Goal: Information Seeking & Learning: Learn about a topic

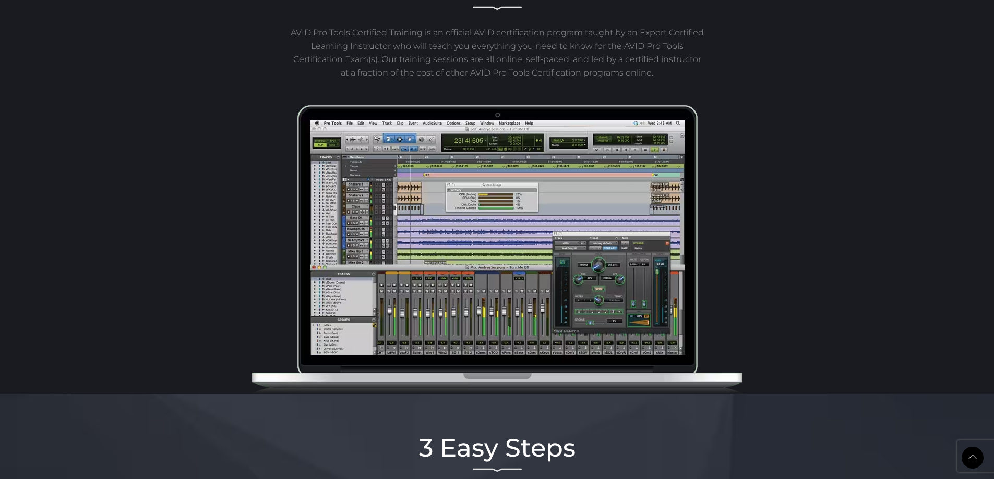
scroll to position [469, 0]
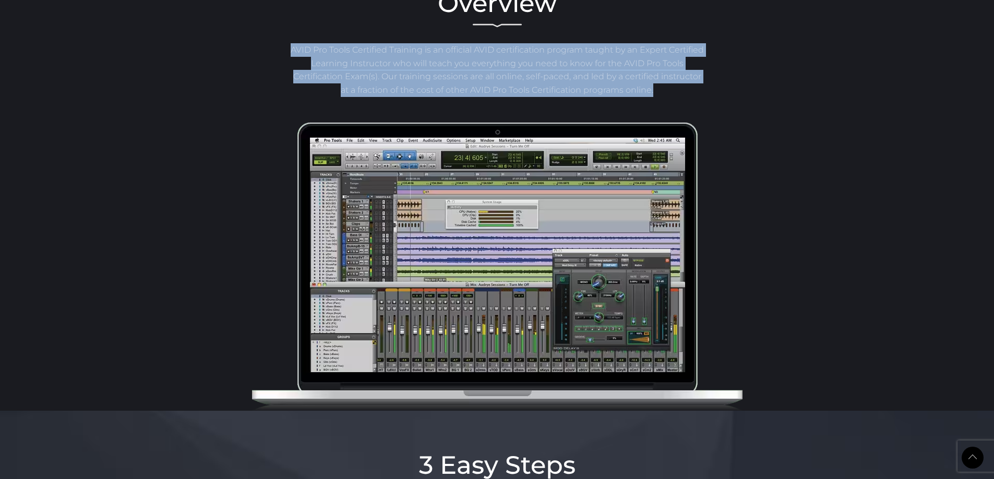
drag, startPoint x: 307, startPoint y: 47, endPoint x: 686, endPoint y: 91, distance: 381.8
click at [686, 91] on p "AVID Pro Tools Certified Training is an official AVID certification program tau…" at bounding box center [497, 69] width 416 height 53
copy p "AVID Pro Tools Certified Training is an official AVID certification program tau…"
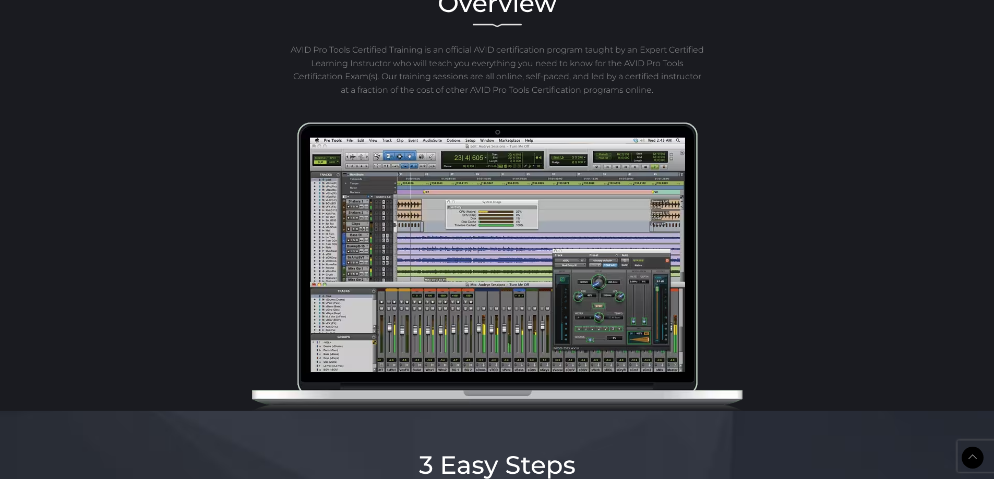
click at [866, 272] on div "Overview AVID Pro Tools Certified Training is an official AVID certification pr…" at bounding box center [497, 179] width 994 height 463
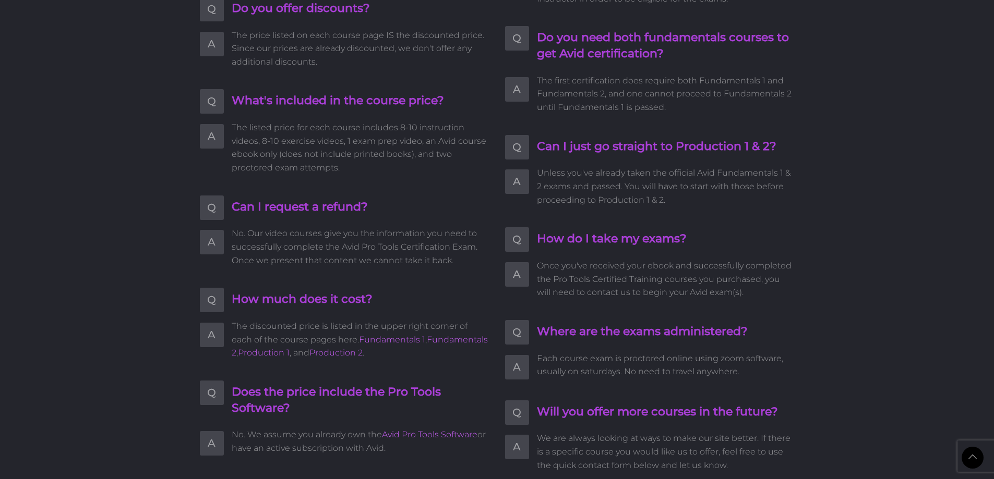
scroll to position [2202, 0]
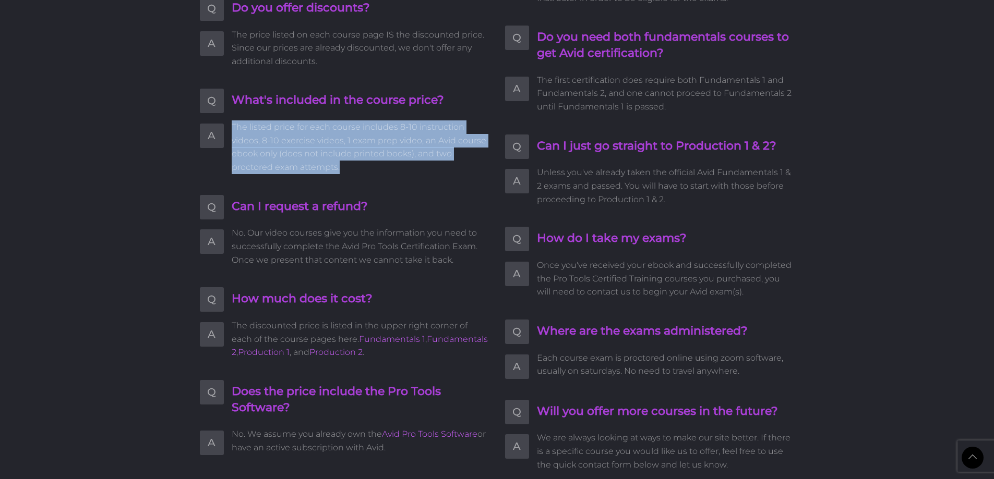
drag, startPoint x: 231, startPoint y: 126, endPoint x: 369, endPoint y: 171, distance: 144.7
click at [369, 171] on span "The listed price for each course includes 8-10 instruction videos, 8-10 exercis…" at bounding box center [361, 146] width 258 height 53
copy span "The listed price for each course includes 8-10 instruction videos, 8-10 exercis…"
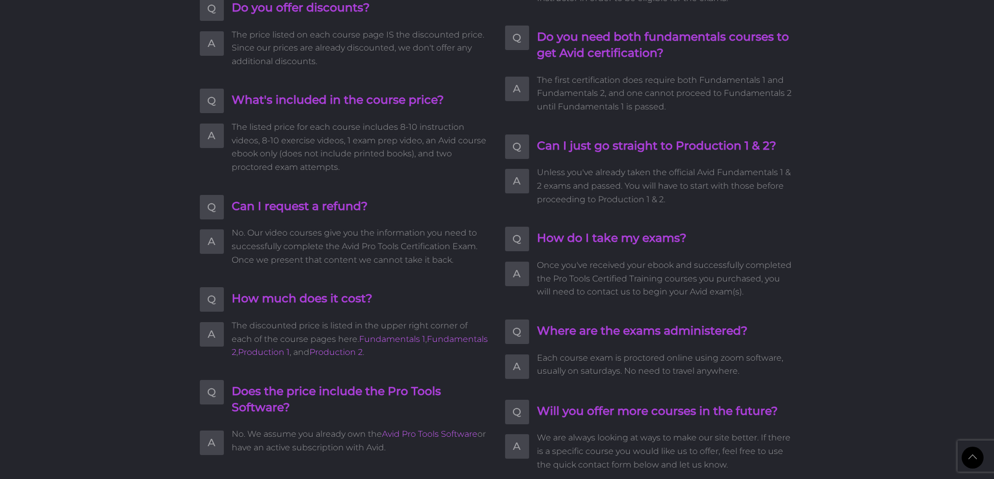
click at [449, 179] on ul "Q What happens after I register? A Upon registration you can immediately begin …" at bounding box center [344, 133] width 289 height 645
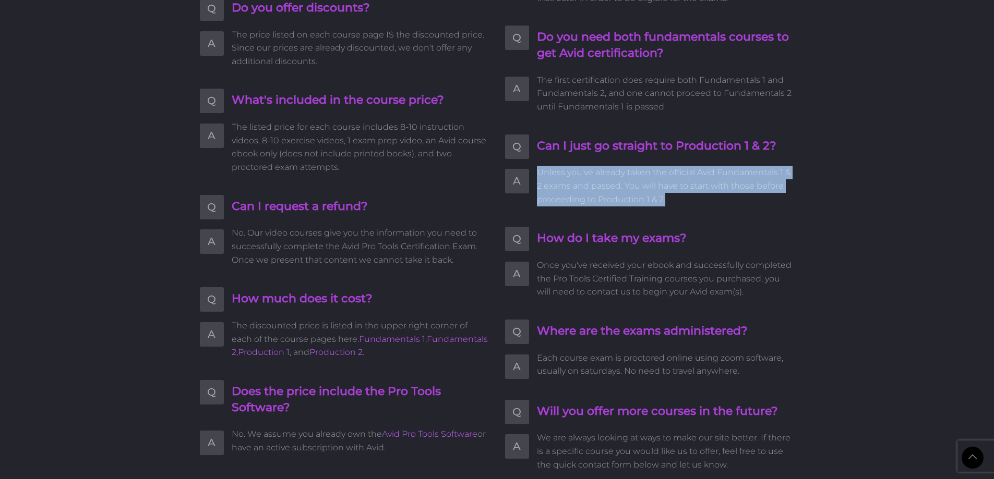
drag, startPoint x: 538, startPoint y: 157, endPoint x: 700, endPoint y: 190, distance: 165.1
click at [700, 190] on span "Unless you've already taken the official Avid Fundamentals 1 & 2 exams and pass…" at bounding box center [666, 186] width 258 height 40
copy span "Unless you've already taken the official Avid Fundamentals 1 & 2 exams and pass…"
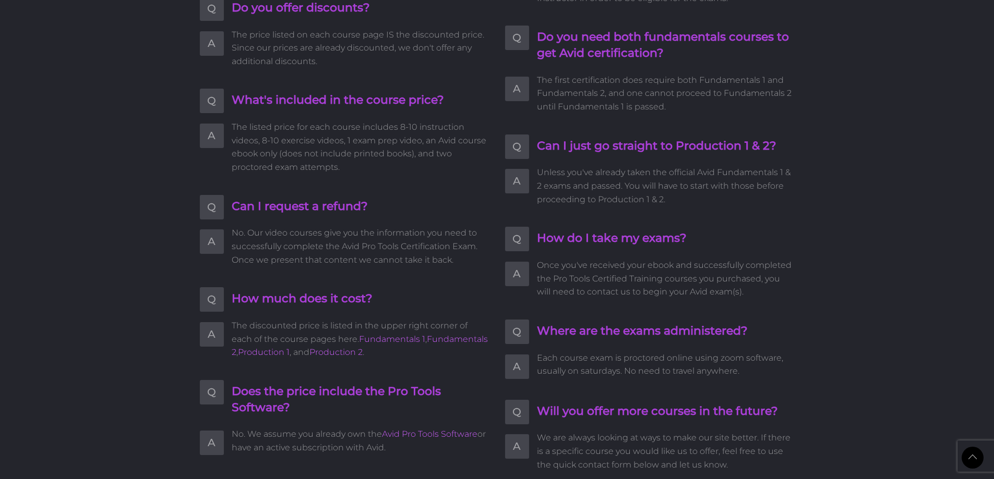
click at [421, 238] on span "No. Our video courses give you the information you need to successfully complet…" at bounding box center [361, 246] width 258 height 40
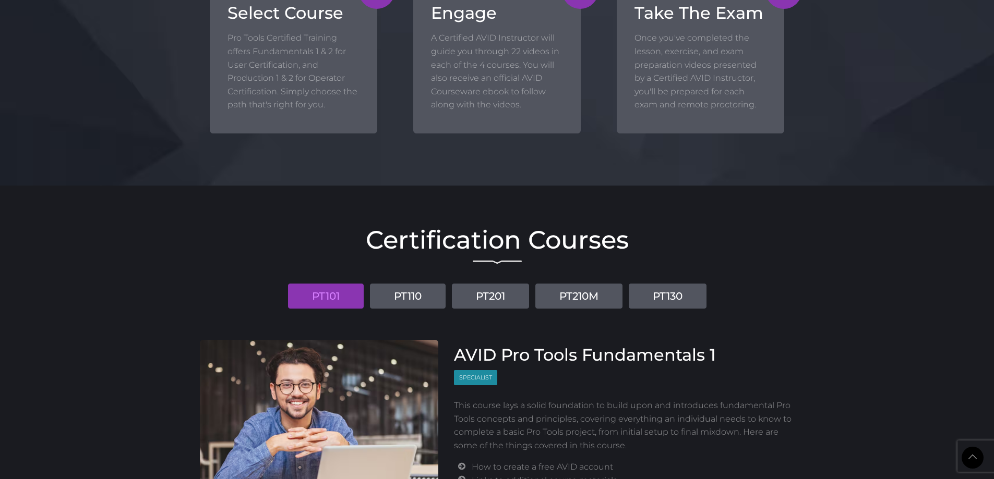
scroll to position [1134, 0]
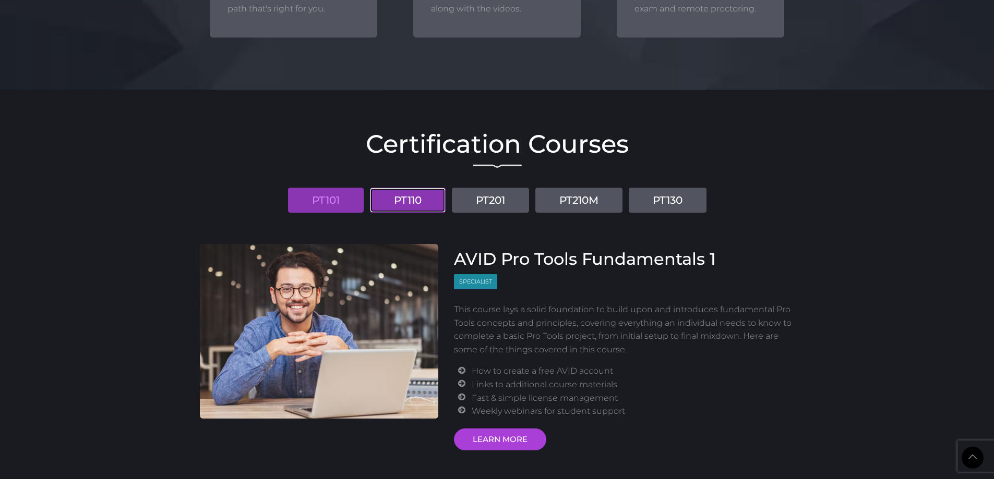
click at [407, 201] on link "PT110" at bounding box center [408, 200] width 76 height 25
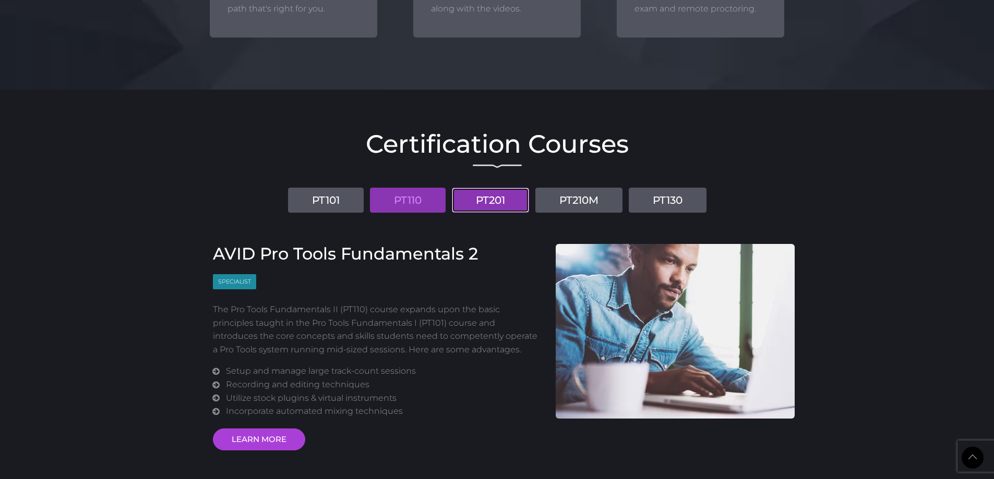
click at [510, 203] on link "PT201" at bounding box center [490, 200] width 77 height 25
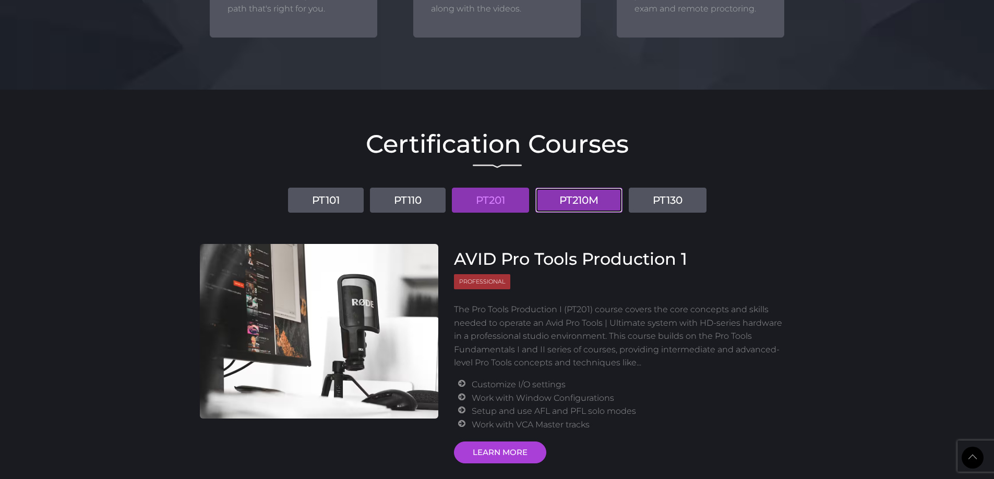
click at [587, 200] on link "PT210M" at bounding box center [578, 200] width 87 height 25
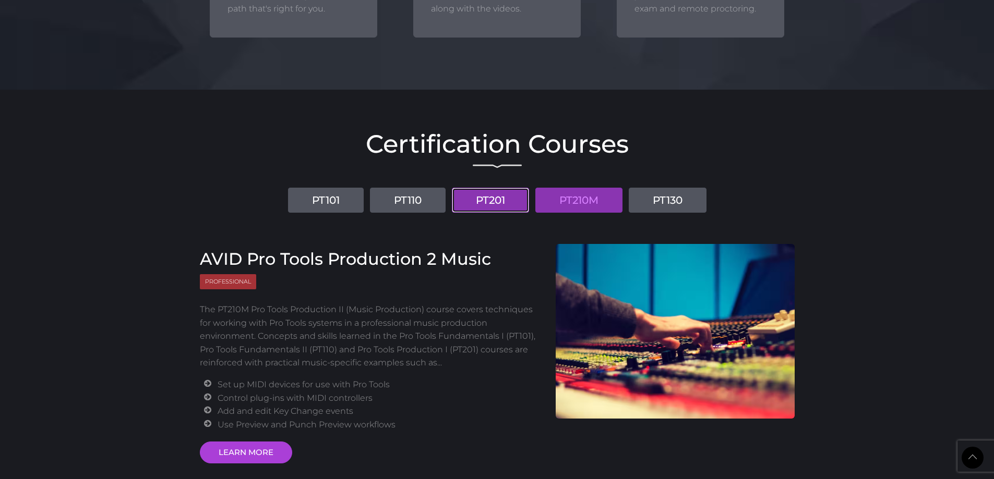
click at [497, 196] on link "PT201" at bounding box center [490, 200] width 77 height 25
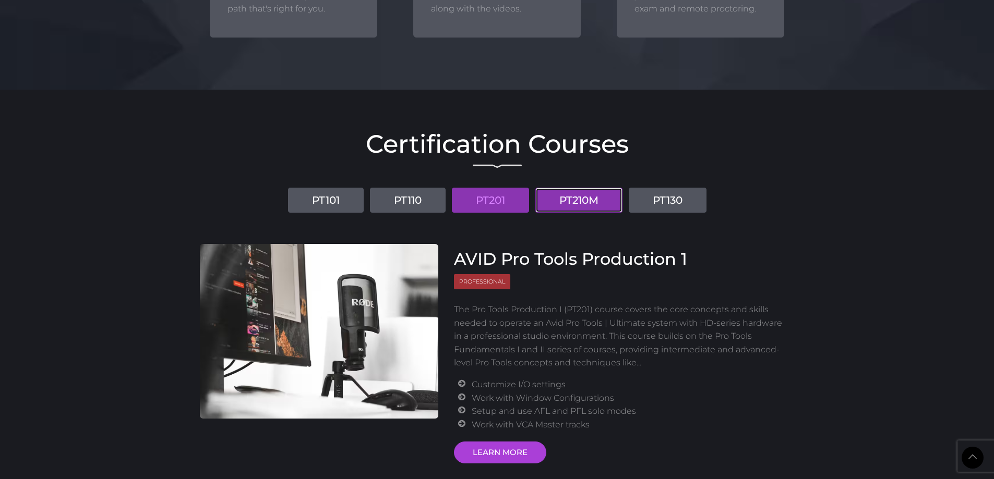
click at [602, 200] on link "PT210M" at bounding box center [578, 200] width 87 height 25
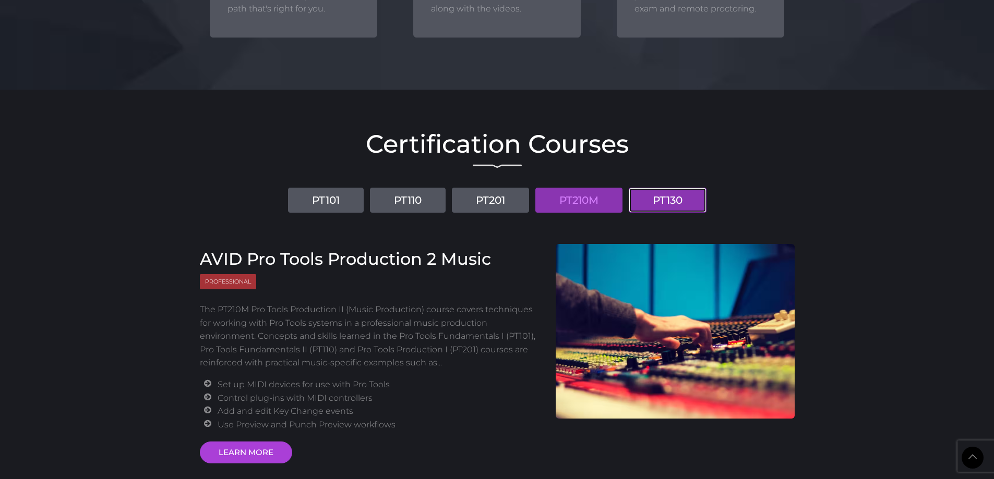
click at [676, 202] on link "PT130" at bounding box center [668, 200] width 78 height 25
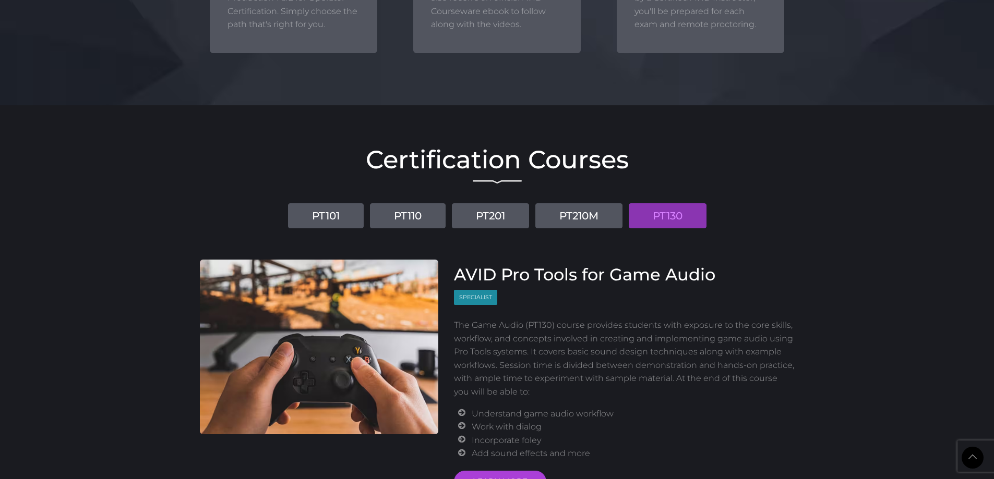
scroll to position [1082, 0]
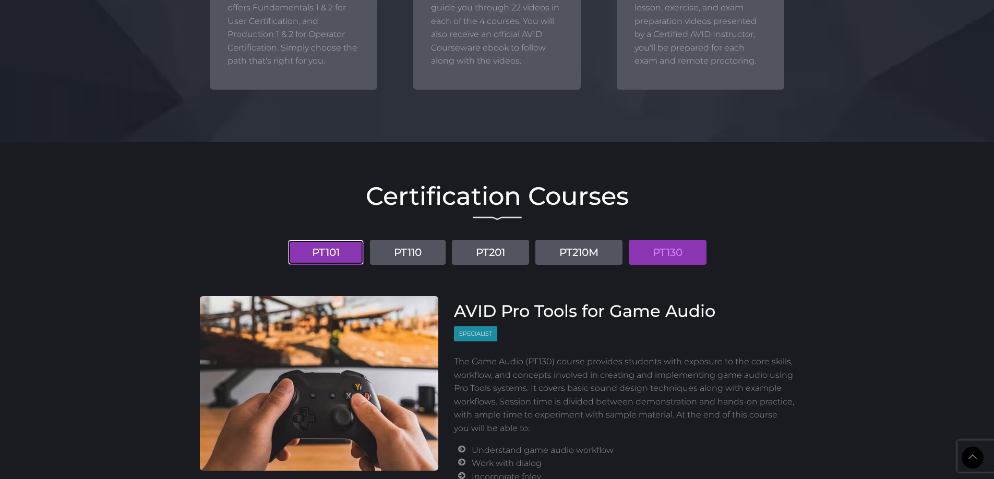
click at [323, 257] on link "PT101" at bounding box center [326, 252] width 76 height 25
